Goal: Task Accomplishment & Management: Manage account settings

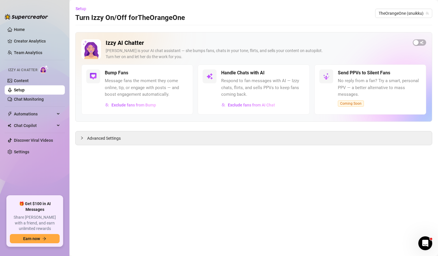
click at [25, 90] on link "Setup" at bounding box center [19, 90] width 11 height 5
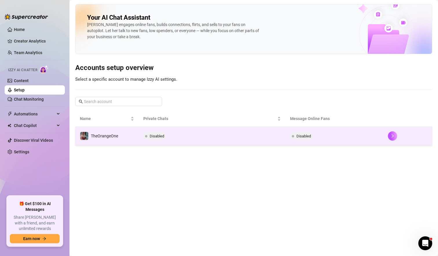
click at [241, 141] on td "Disabled" at bounding box center [212, 136] width 147 height 19
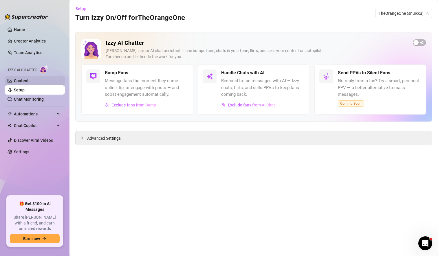
click at [29, 81] on link "Content" at bounding box center [21, 80] width 15 height 5
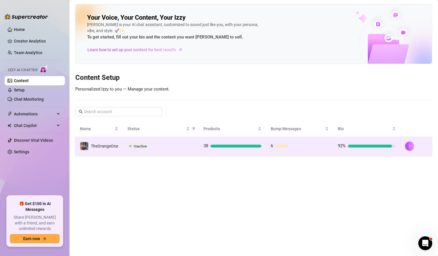
click at [312, 152] on td "6" at bounding box center [299, 146] width 67 height 19
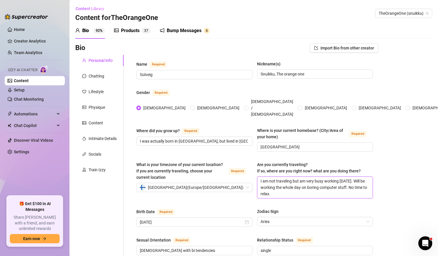
drag, startPoint x: 277, startPoint y: 183, endPoint x: 240, endPoint y: 166, distance: 41.3
click at [240, 166] on div "What is your timezone of your current location? If you are currently traveling,…" at bounding box center [254, 182] width 236 height 42
type textarea "T"
type textarea "To"
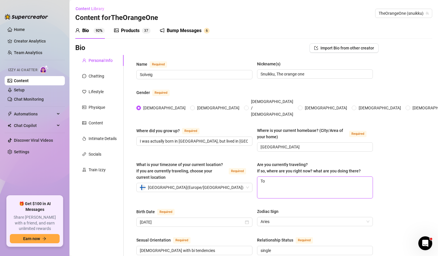
type textarea "[PERSON_NAME]"
type textarea "Toda"
type textarea "[DATE]"
type textarea "[DATE] I"
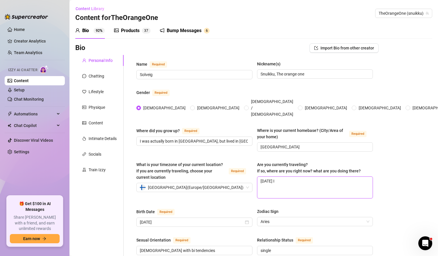
type textarea "[DATE] I"
type textarea "[DATE] I w"
type textarea "[DATE] I wa"
type textarea "[DATE] I was"
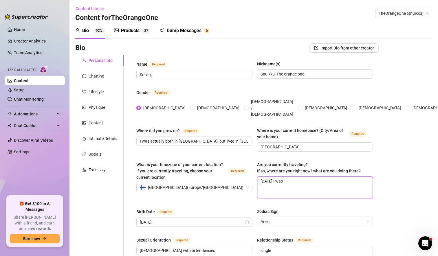
type textarea "[DATE] I was i"
type textarea "[DATE] I was in"
type textarea "[DATE] I was in k"
type textarea "[DATE] I was in"
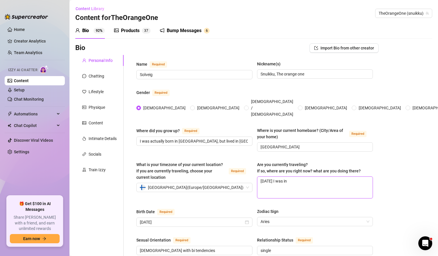
type textarea "[DATE] I was in K"
type textarea "[DATE] I was in [GEOGRAPHIC_DATA]"
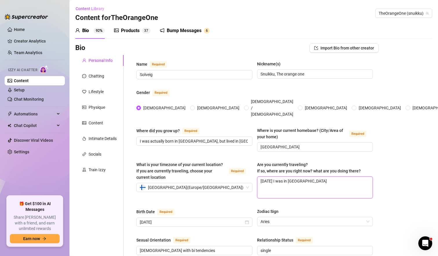
type textarea "[DATE] I was in [GEOGRAPHIC_DATA]"
type textarea "[DATE] I was in Kuusijö"
type textarea "[DATE] I was in Kuusijör"
type textarea "[DATE] I was in [GEOGRAPHIC_DATA]"
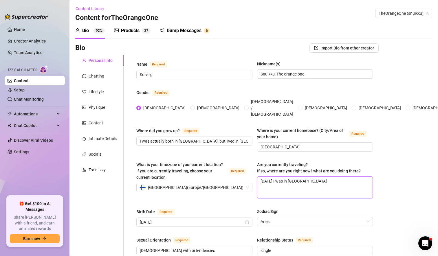
type textarea "[DATE] I was in [GEOGRAPHIC_DATA]"
type textarea "[DATE] I was in Kuusijör"
type textarea "[DATE] I was in Kuusijö"
type textarea "[DATE] I was in [GEOGRAPHIC_DATA]"
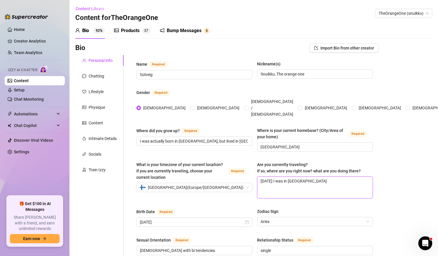
type textarea "[DATE] I was in Kuusijär"
type textarea "[DATE] I was in [GEOGRAPHIC_DATA]"
type textarea "[DATE] I was in [GEOGRAPHIC_DATA] i"
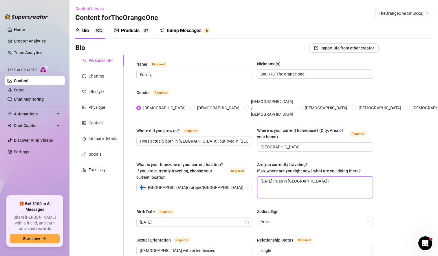
type textarea "[DATE] I was in [GEOGRAPHIC_DATA] in"
type textarea "[DATE] I was in [GEOGRAPHIC_DATA] in s"
type textarea "[DATE] I was in [GEOGRAPHIC_DATA] in sm"
type textarea "[DATE] I was in [GEOGRAPHIC_DATA] in smo"
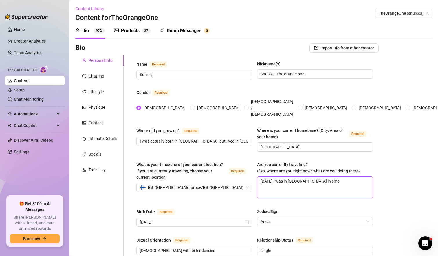
type textarea "[DATE] I was in [GEOGRAPHIC_DATA] in sm"
type textarea "[DATE] I was in [GEOGRAPHIC_DATA] in s"
type textarea "[DATE] I was in [GEOGRAPHIC_DATA] in"
type textarea "[DATE] I was in [GEOGRAPHIC_DATA] in t"
type textarea "[DATE] I was in [GEOGRAPHIC_DATA] in th"
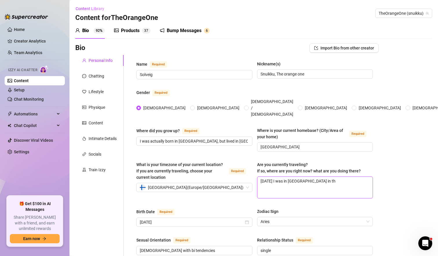
type textarea "[DATE] I was in [GEOGRAPHIC_DATA] in the"
type textarea "[DATE] I was in [GEOGRAPHIC_DATA] in the n"
type textarea "[DATE] I was in [GEOGRAPHIC_DATA] in the ne"
type textarea "[DATE] I was in [GEOGRAPHIC_DATA] in the new"
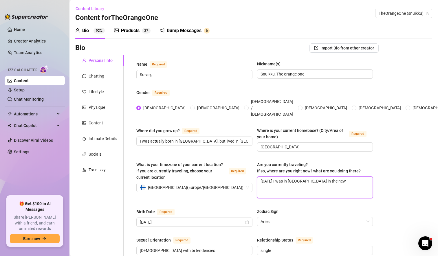
type textarea "[DATE] I was in [GEOGRAPHIC_DATA] in the new"
type textarea "[DATE] I was in [GEOGRAPHIC_DATA] in the new s"
type textarea "[DATE] I was in [GEOGRAPHIC_DATA] in the new sm"
type textarea "[DATE] I was in [GEOGRAPHIC_DATA] in the new smo"
type textarea "[DATE] I was in [GEOGRAPHIC_DATA] in the [GEOGRAPHIC_DATA]"
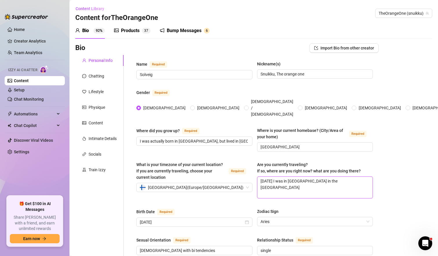
type textarea "[DATE] I was in [GEOGRAPHIC_DATA] in the new smoke"
type textarea "[DATE] I was in [GEOGRAPHIC_DATA] in the new smoke s"
type textarea "[DATE] I was in [GEOGRAPHIC_DATA] in the new smoke sa"
type textarea "[DATE] I was in [GEOGRAPHIC_DATA] in the new smoke sau"
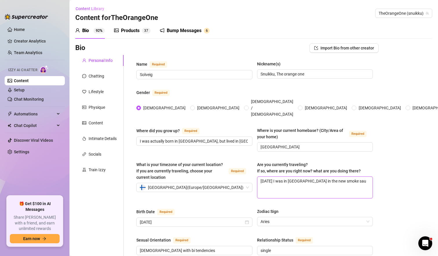
type textarea "[DATE] I was in [GEOGRAPHIC_DATA] in the new smoke saun"
type textarea "[DATE] I was in [GEOGRAPHIC_DATA] in the new smoke sauna"
type textarea "[DATE] I was in [GEOGRAPHIC_DATA] in the new smoke saunas"
type textarea "[DATE] I was in [GEOGRAPHIC_DATA] in the new smoke saunas a"
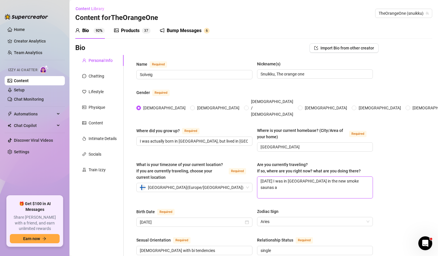
type textarea "[DATE] I was in [GEOGRAPHIC_DATA] in the new smoke saunas an"
type textarea "[DATE] I was in [GEOGRAPHIC_DATA] in the new smoke saunas and"
type textarea "[DATE] I was in [GEOGRAPHIC_DATA] in the new smoke saunas and w"
type textarea "[DATE] I was in [GEOGRAPHIC_DATA] in the new smoke saunas and we"
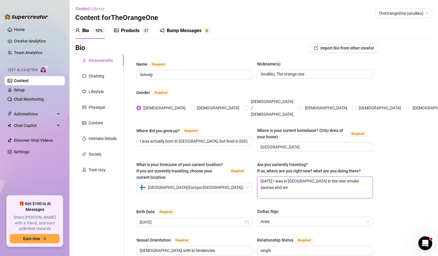
type textarea "[DATE] I was in [GEOGRAPHIC_DATA] in the new smoke saunas and wen"
type textarea "[DATE] I was in [GEOGRAPHIC_DATA] in the new smoke saunas and went"
type textarea "[DATE] I was in [GEOGRAPHIC_DATA] in the new smoke saunas and went s"
type textarea "[DATE] I was in [GEOGRAPHIC_DATA] in the new smoke saunas and went sw"
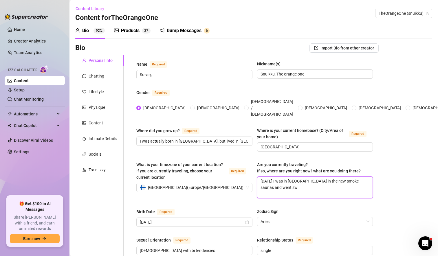
type textarea "[DATE] I was in [GEOGRAPHIC_DATA] in the new smoke saunas and went swi"
type textarea "[DATE] I was in [GEOGRAPHIC_DATA] in the new smoke saunas and went swim"
type textarea "[DATE] I was in [GEOGRAPHIC_DATA] in the new smoke saunas and went [PERSON_NAME]"
type textarea "[DATE] I was in [GEOGRAPHIC_DATA] in the new smoke saunas and went swimmi"
type textarea "[DATE] I was in [GEOGRAPHIC_DATA] in the new smoke saunas and went swimmin"
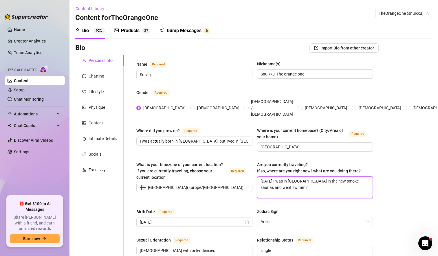
type textarea "[DATE] I was in [GEOGRAPHIC_DATA] in the new smoke saunas and went swimming"
type textarea "[DATE] I was in [GEOGRAPHIC_DATA] in the new smoke saunas and went swimming i"
type textarea "[DATE] I was in [GEOGRAPHIC_DATA] in the new smoke saunas and went swimming in"
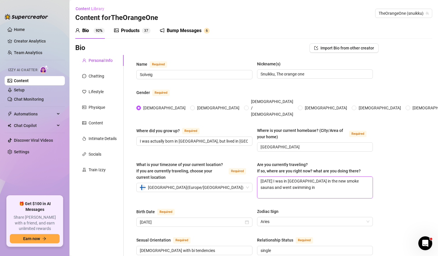
type textarea "[DATE] I was in [GEOGRAPHIC_DATA] in the new smoke saunas and went swimming in t"
type textarea "[DATE] I was in [GEOGRAPHIC_DATA] in the new smoke saunas and went swimming in …"
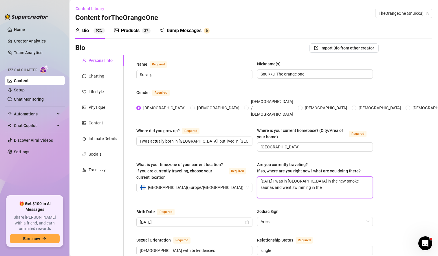
type textarea "[DATE] I was in [GEOGRAPHIC_DATA] in the new smoke saunas and went swimming in …"
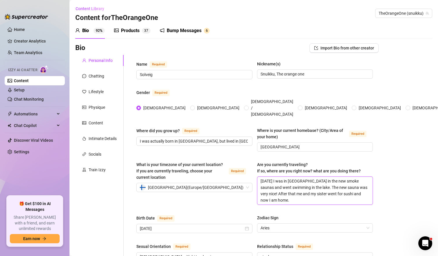
click at [257, 177] on textarea "[DATE] I was in [GEOGRAPHIC_DATA] in the new smoke saunas and went swimming in …" at bounding box center [314, 191] width 115 height 28
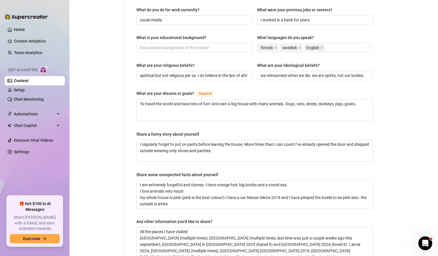
scroll to position [368, 0]
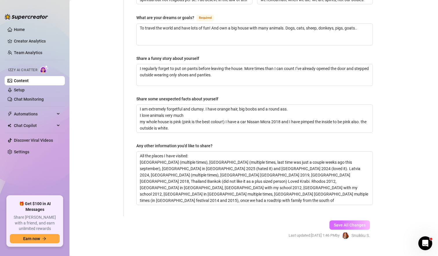
click at [352, 223] on span "Save All Changes" at bounding box center [350, 225] width 32 height 5
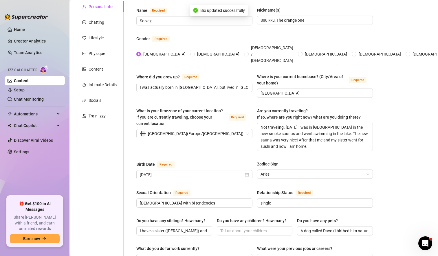
scroll to position [52, 0]
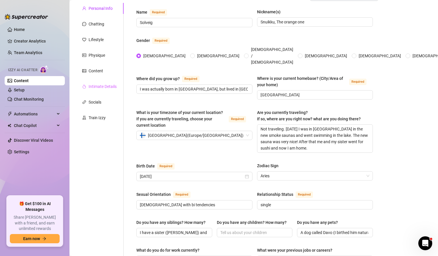
click at [107, 90] on div "Intimate Details" at bounding box center [99, 86] width 48 height 11
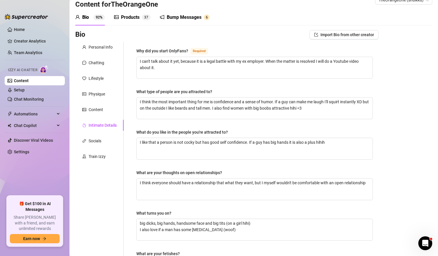
scroll to position [13, 0]
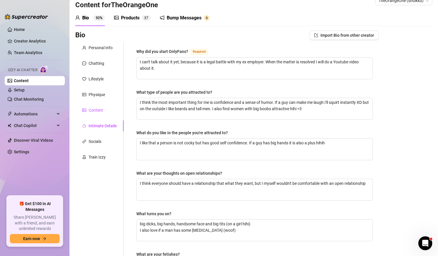
click at [101, 108] on div "Content" at bounding box center [96, 110] width 14 height 6
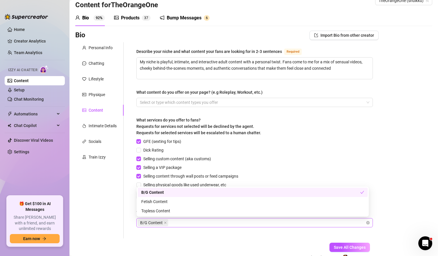
click at [194, 223] on div "B/G Content" at bounding box center [251, 223] width 228 height 8
click at [199, 236] on div "Describe your niche and what content your fans are looking for in 2-3 sentences…" at bounding box center [254, 140] width 248 height 196
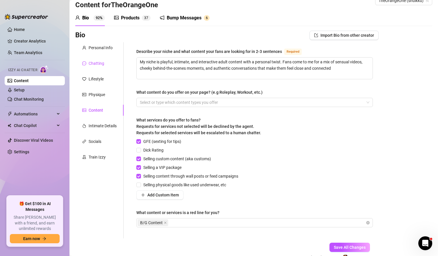
click at [95, 64] on div "Chatting" at bounding box center [97, 63] width 16 height 6
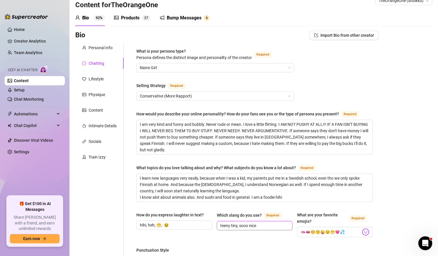
click at [235, 223] on input "teeny tiny, sooo nice" at bounding box center [254, 225] width 68 height 6
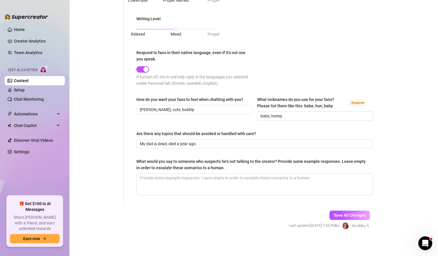
scroll to position [312, 0]
click at [348, 214] on span "Save All Changes" at bounding box center [350, 215] width 32 height 5
click at [25, 92] on link "Setup" at bounding box center [19, 90] width 11 height 5
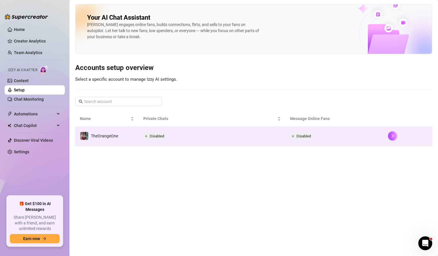
click at [267, 135] on td "Disabled" at bounding box center [212, 136] width 147 height 19
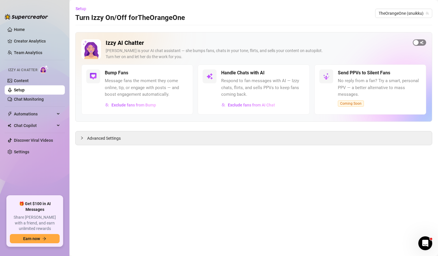
click at [424, 41] on span "button" at bounding box center [419, 42] width 13 height 6
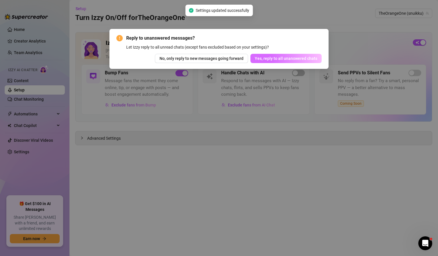
click at [289, 58] on span "Yes, reply to all unanswered chats" at bounding box center [286, 58] width 62 height 5
